Goal: Information Seeking & Learning: Find specific page/section

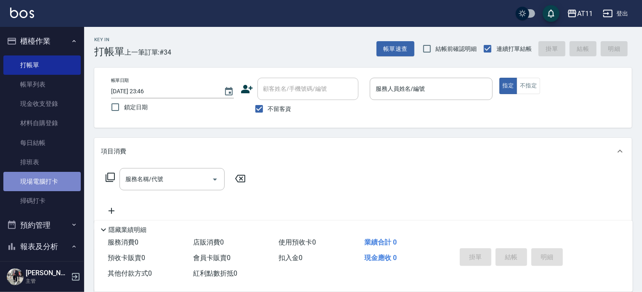
click at [47, 175] on link "現場電腦打卡" at bounding box center [41, 181] width 77 height 19
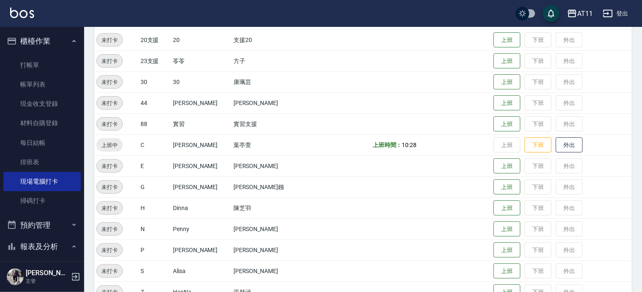
scroll to position [168, 0]
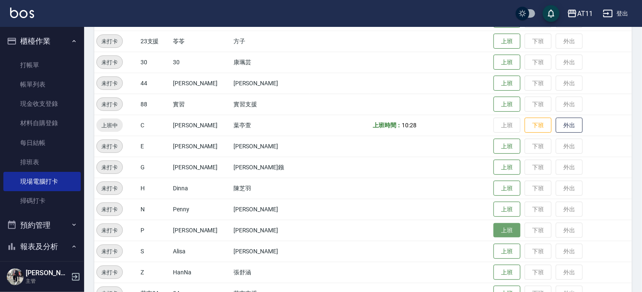
click at [496, 235] on button "上班" at bounding box center [506, 230] width 27 height 15
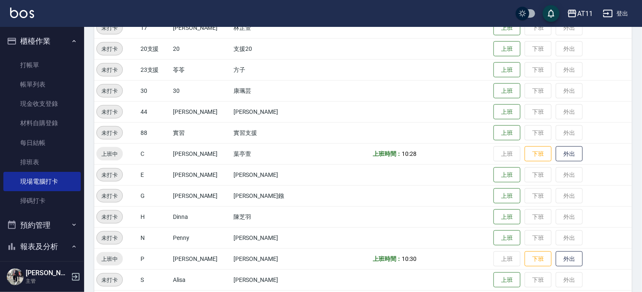
scroll to position [126, 0]
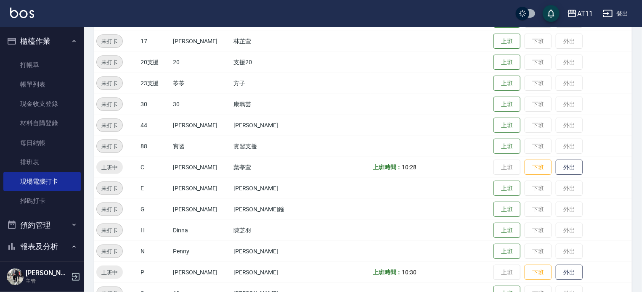
click at [32, 40] on button "櫃檯作業" at bounding box center [41, 41] width 77 height 22
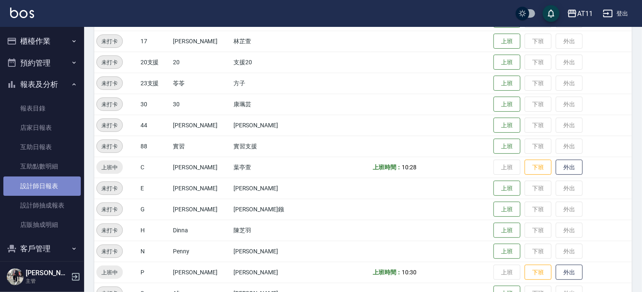
click at [63, 187] on link "設計師日報表" at bounding box center [41, 186] width 77 height 19
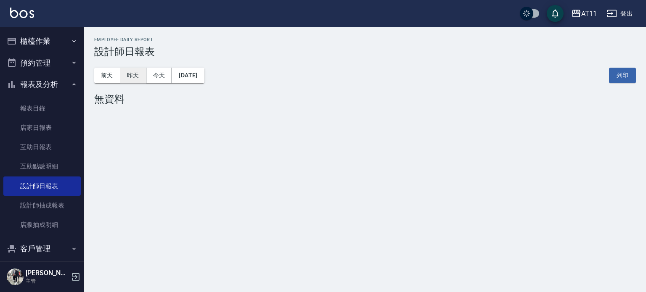
click at [127, 72] on button "昨天" at bounding box center [133, 76] width 26 height 16
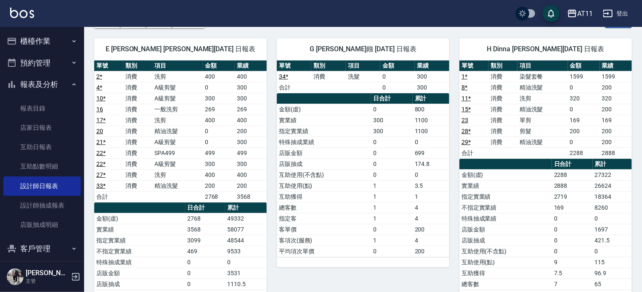
scroll to position [42, 0]
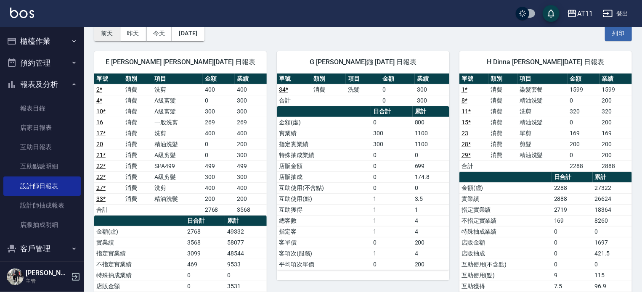
click at [114, 31] on button "前天" at bounding box center [107, 34] width 26 height 16
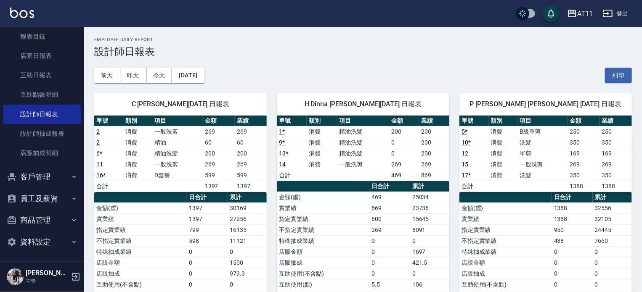
scroll to position [73, 0]
click at [48, 170] on button "客戶管理" at bounding box center [41, 176] width 77 height 22
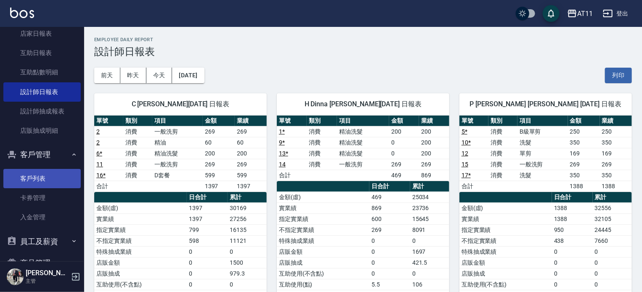
scroll to position [115, 0]
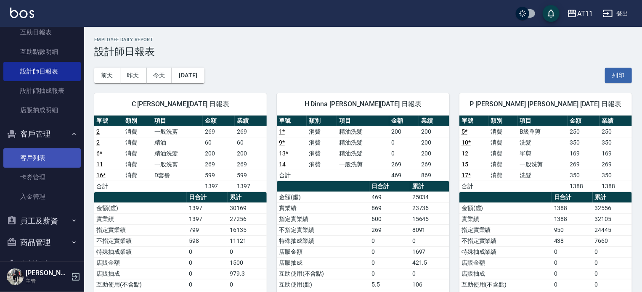
click at [37, 162] on link "客戶列表" at bounding box center [41, 157] width 77 height 19
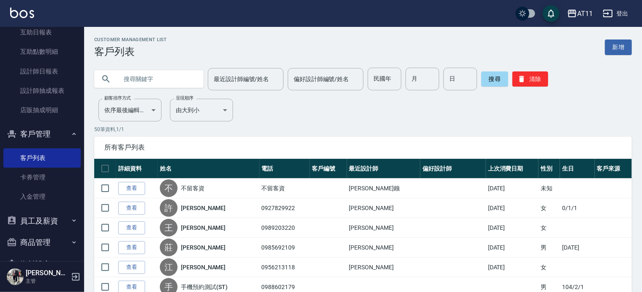
click at [154, 89] on input "text" at bounding box center [157, 79] width 79 height 23
type input "[PERSON_NAME]"
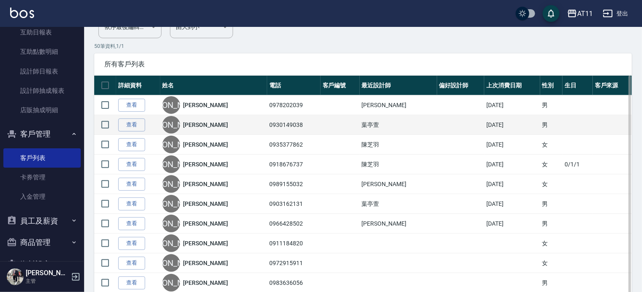
scroll to position [84, 0]
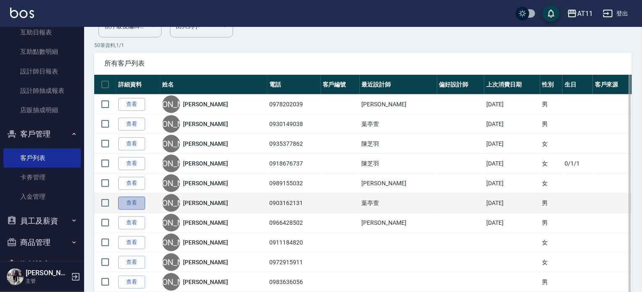
click at [127, 200] on link "查看" at bounding box center [131, 203] width 27 height 13
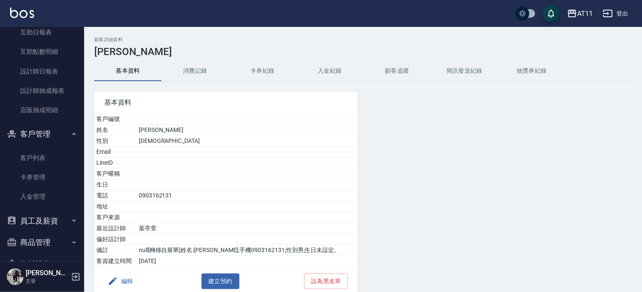
click at [325, 69] on button "入金紀錄" at bounding box center [329, 71] width 67 height 20
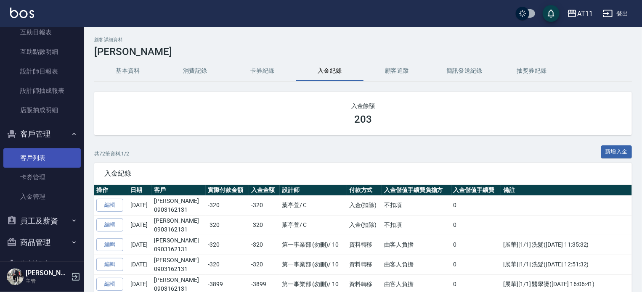
click at [39, 155] on link "客戶列表" at bounding box center [41, 157] width 77 height 19
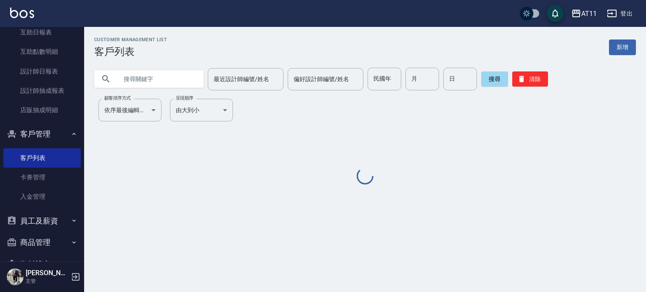
click at [151, 80] on input "text" at bounding box center [157, 79] width 79 height 23
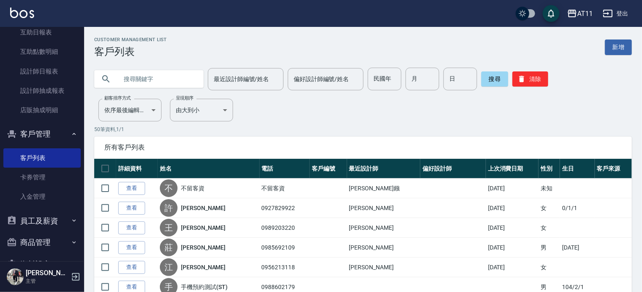
click at [203, 230] on link "[PERSON_NAME]" at bounding box center [203, 228] width 45 height 8
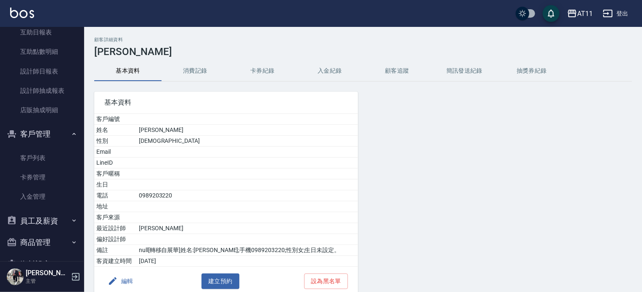
click at [329, 71] on button "入金紀錄" at bounding box center [329, 71] width 67 height 20
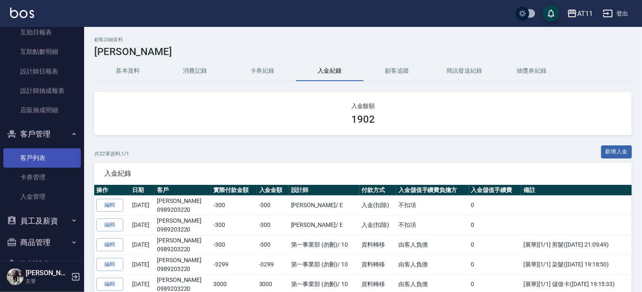
click at [29, 161] on link "客戶列表" at bounding box center [41, 157] width 77 height 19
